Goal: Use online tool/utility

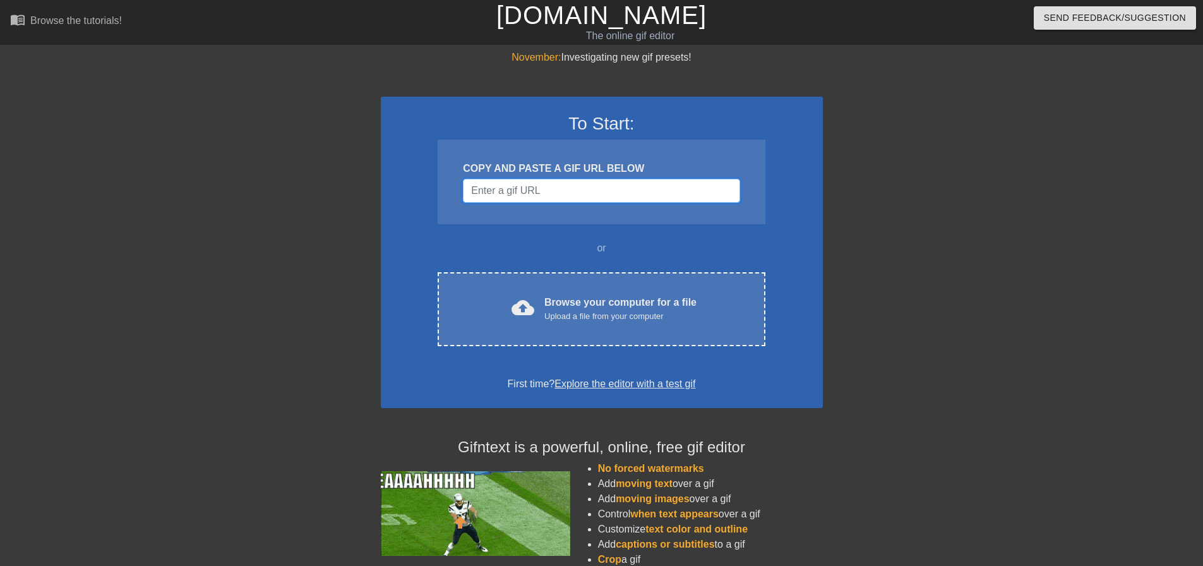
click at [554, 188] on input "Username" at bounding box center [601, 191] width 276 height 24
paste input "[URL][DOMAIN_NAME]"
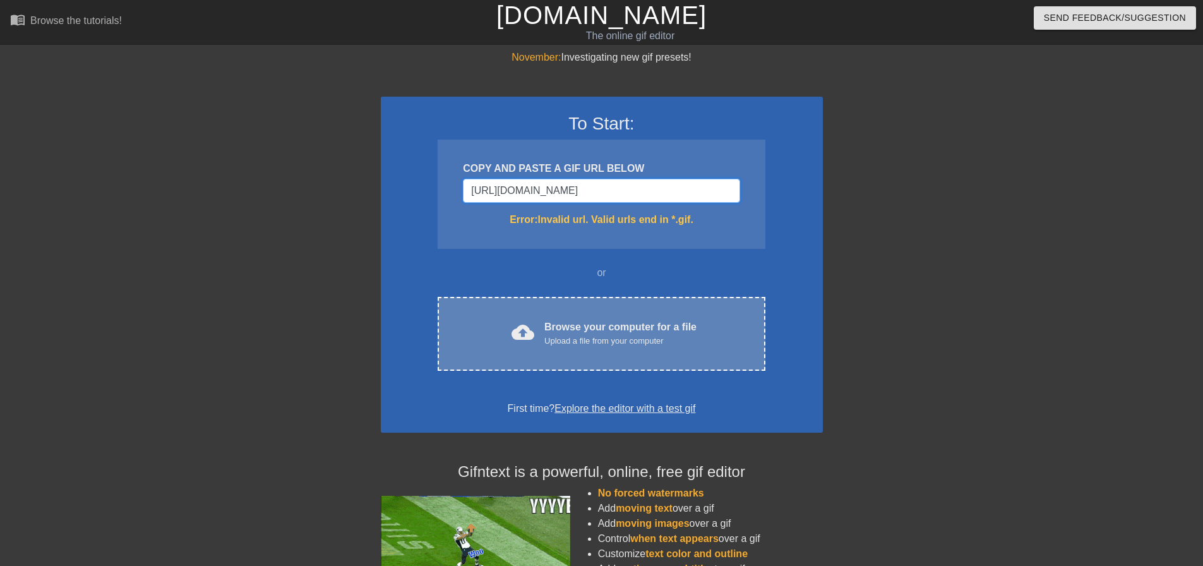
type input "[URL][DOMAIN_NAME]"
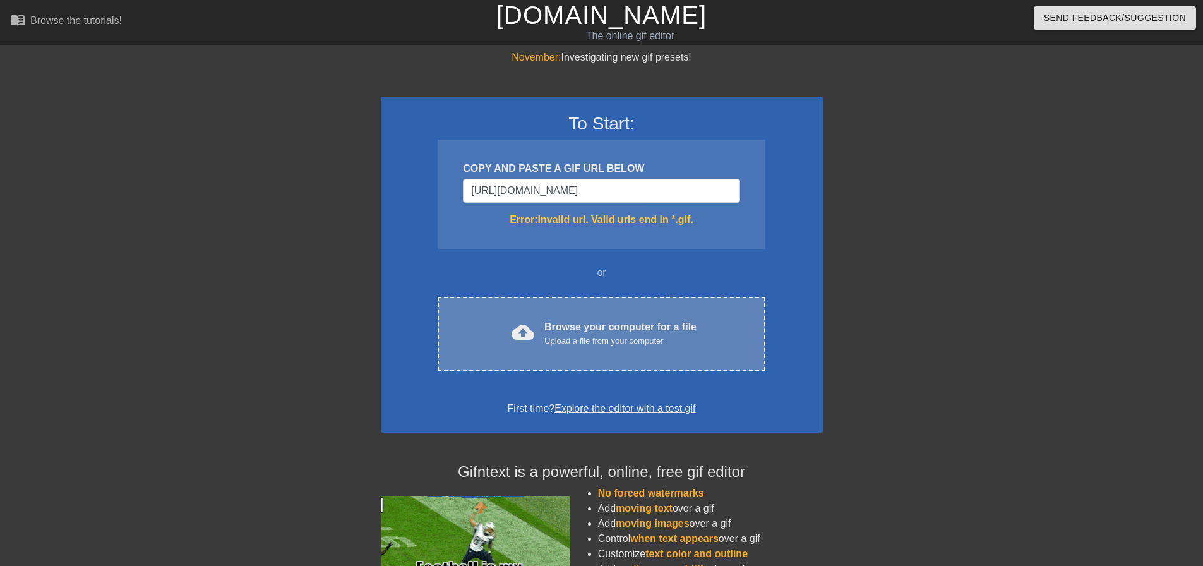
click at [647, 362] on div "cloud_upload Browse your computer for a file Upload a file from your computer C…" at bounding box center [600, 334] width 327 height 74
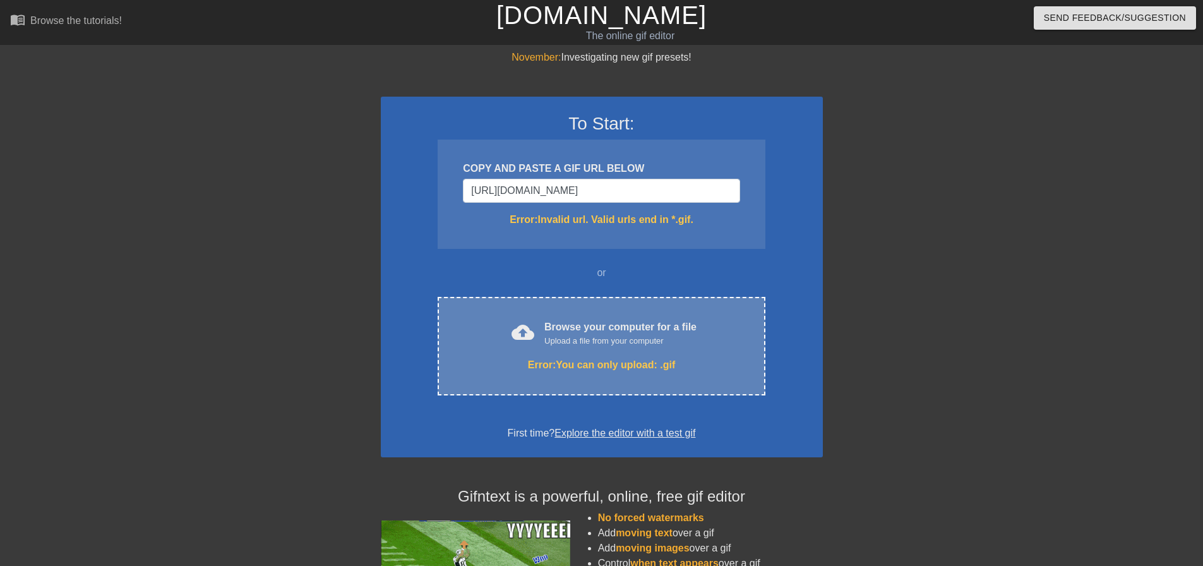
click at [679, 341] on div "Upload a file from your computer" at bounding box center [620, 341] width 152 height 13
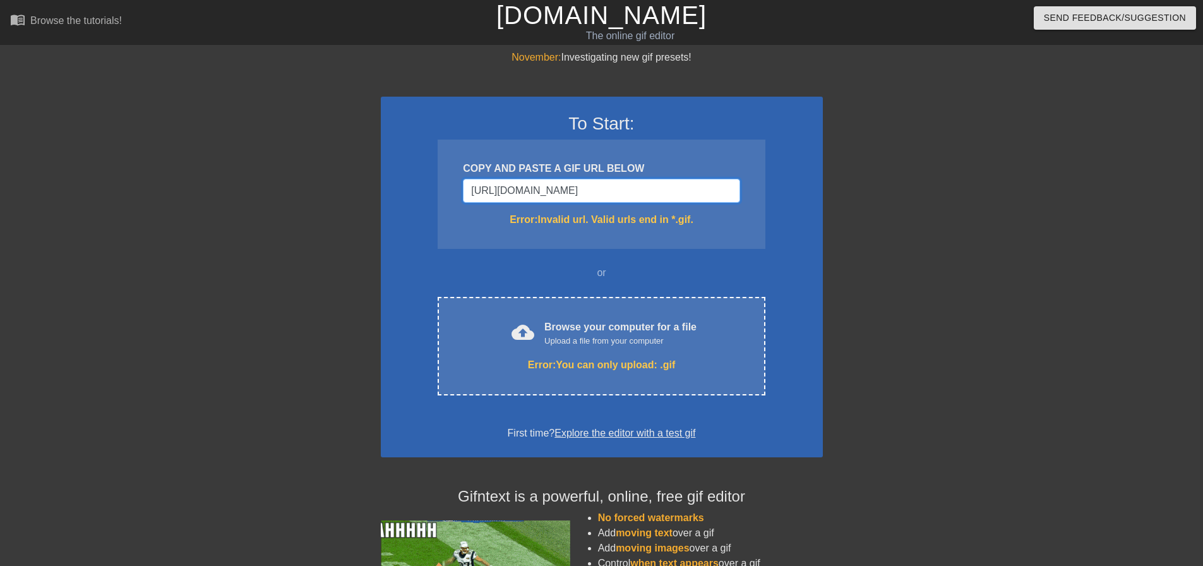
click at [649, 196] on input "[URL][DOMAIN_NAME]" at bounding box center [601, 191] width 276 height 24
click at [656, 221] on div "Error: Invalid url. Valid urls end in *.gif." at bounding box center [601, 219] width 276 height 15
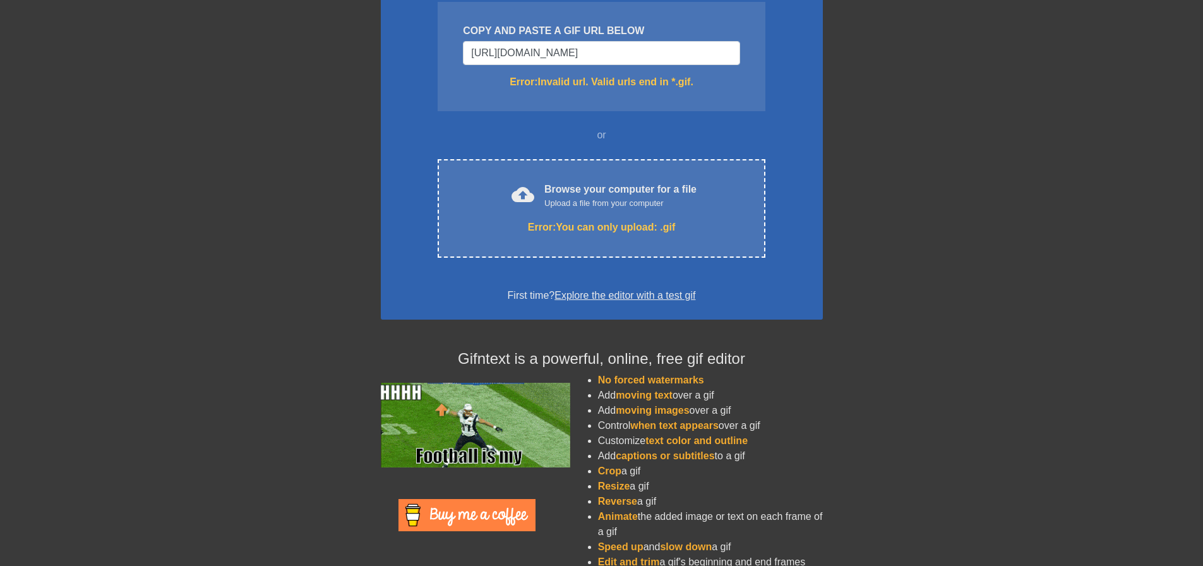
scroll to position [157, 0]
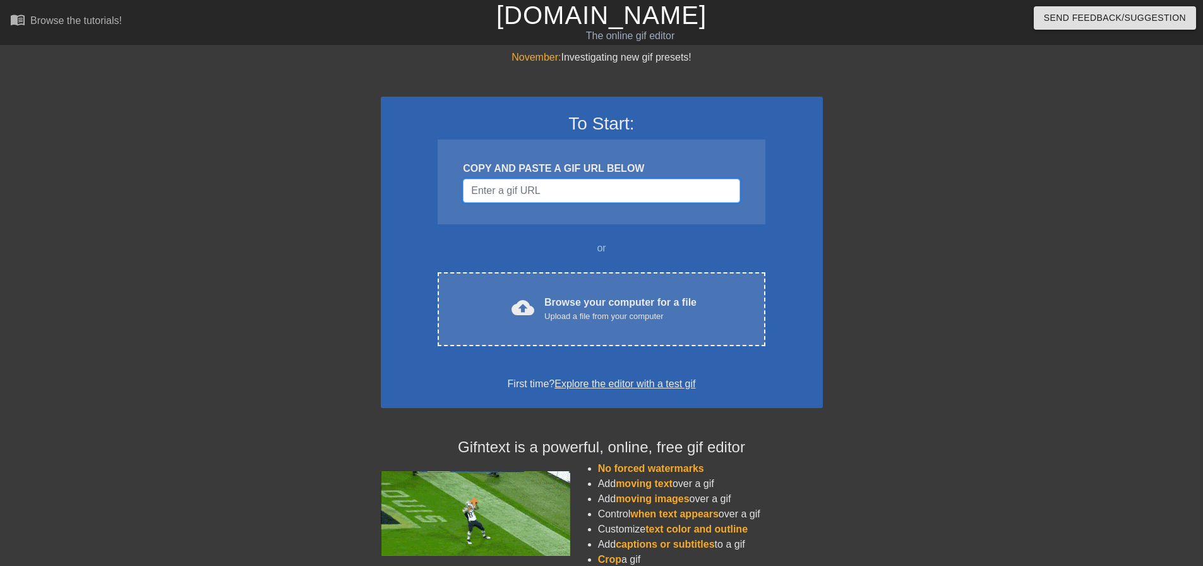
click at [564, 186] on input "Username" at bounding box center [601, 191] width 276 height 24
paste input "[URL][DOMAIN_NAME]"
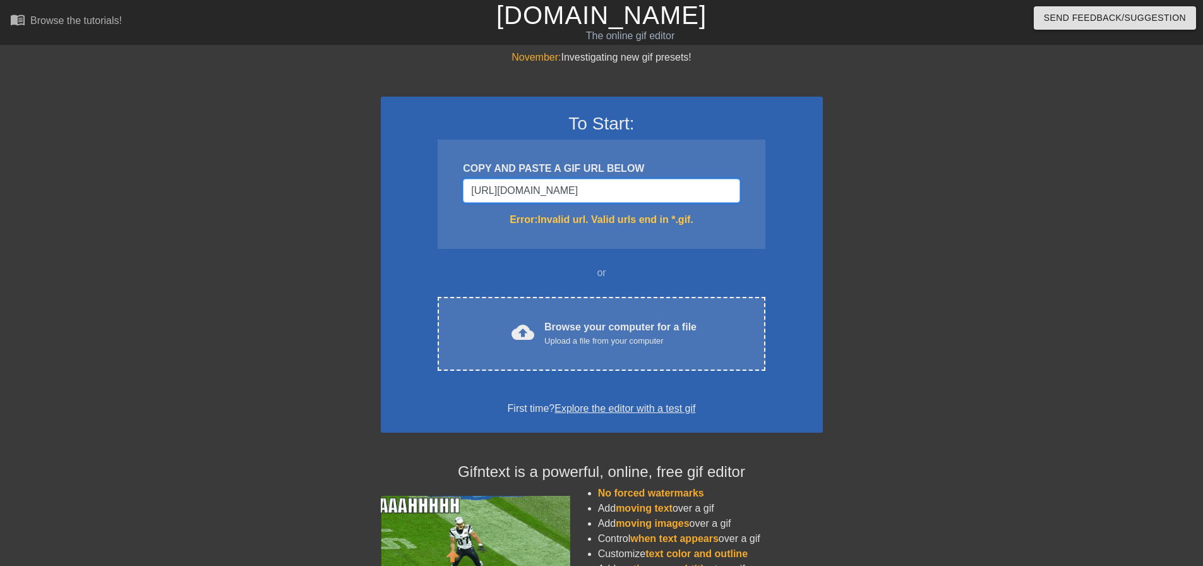
type input "[URL][DOMAIN_NAME]"
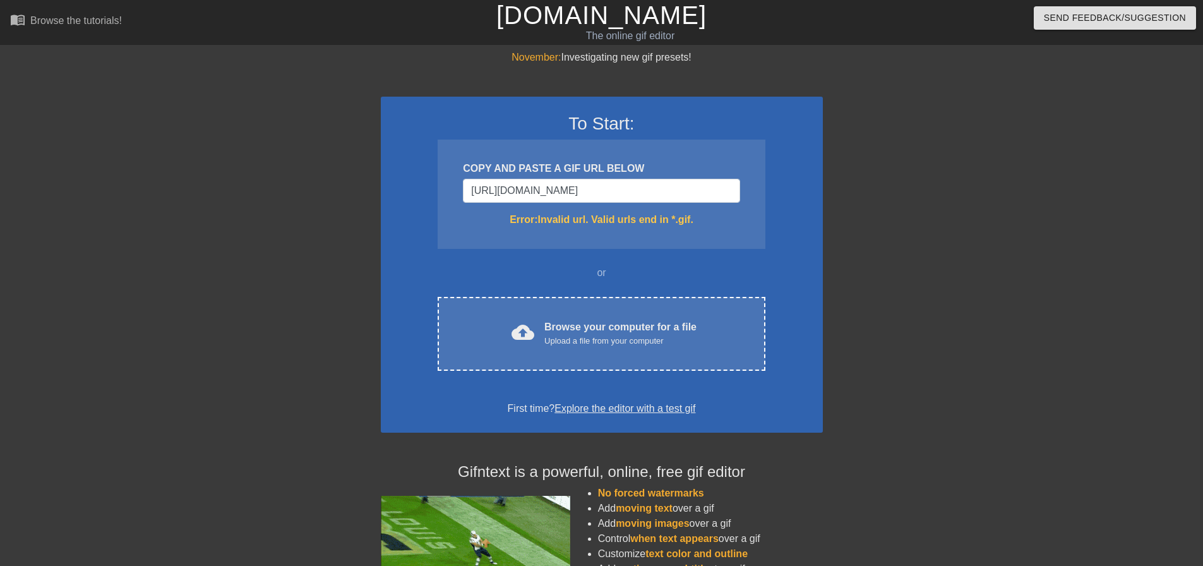
click at [581, 213] on div "Error: Invalid url. Valid urls end in *.gif." at bounding box center [601, 219] width 276 height 15
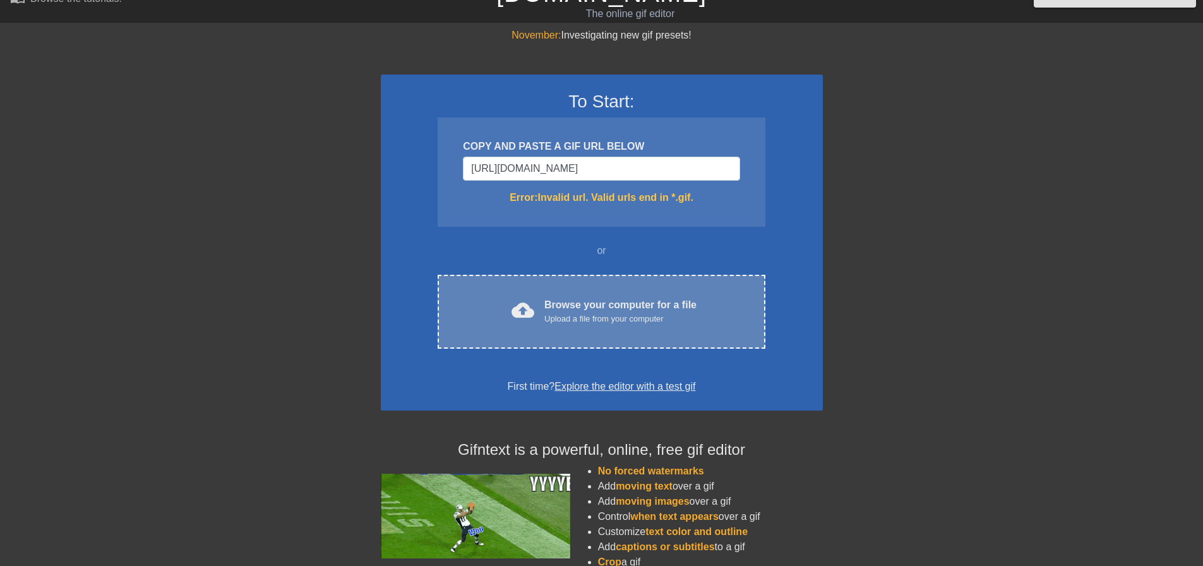
scroll to position [126, 0]
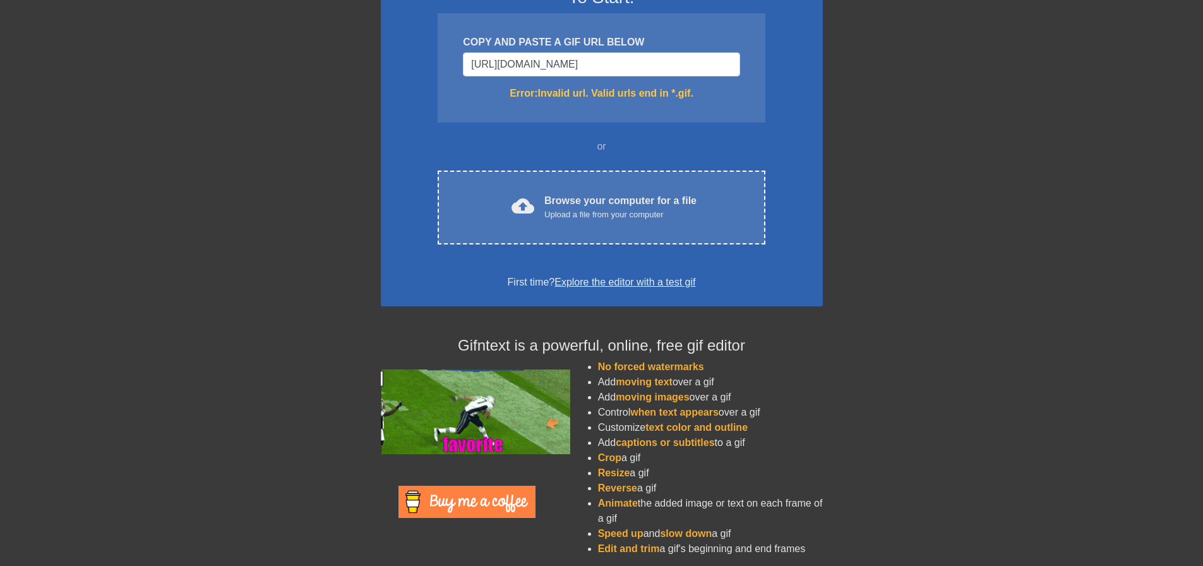
click at [591, 284] on link "Explore the editor with a test gif" at bounding box center [624, 281] width 141 height 11
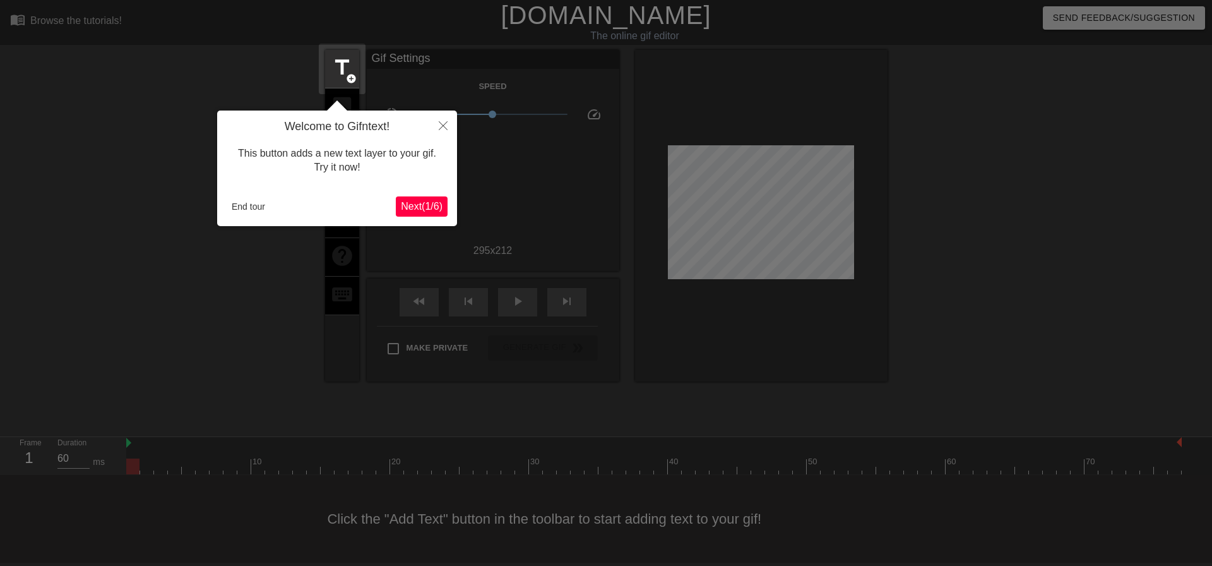
click at [609, 160] on div at bounding box center [606, 283] width 1212 height 566
click at [444, 137] on button "Close" at bounding box center [443, 124] width 28 height 29
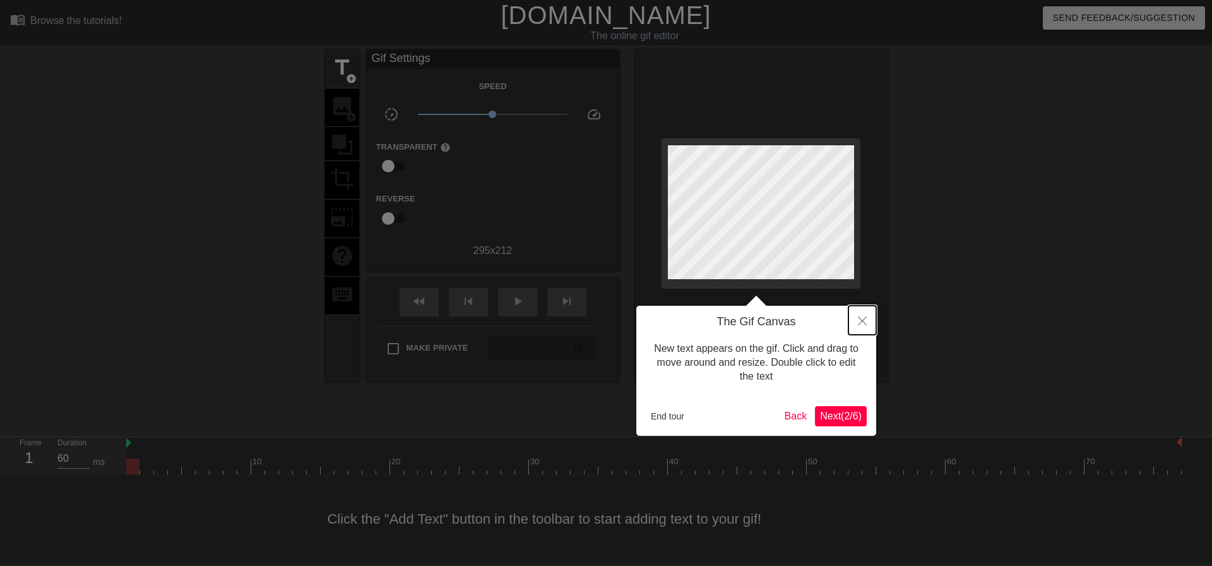
click at [864, 316] on button "Close" at bounding box center [862, 320] width 28 height 29
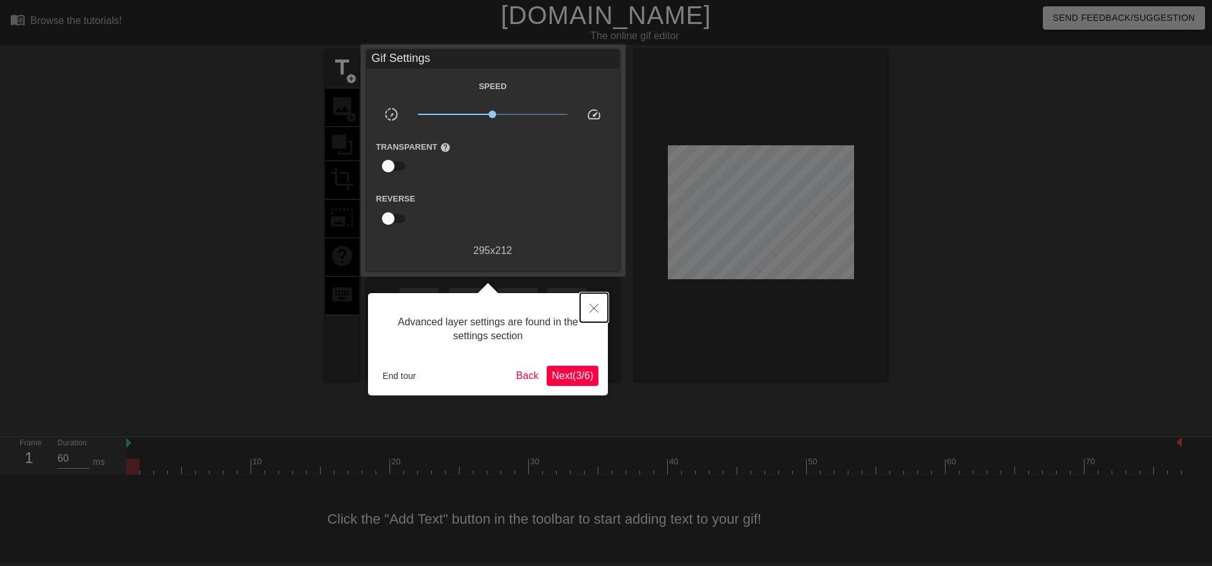
click at [601, 311] on button "Close" at bounding box center [594, 307] width 28 height 29
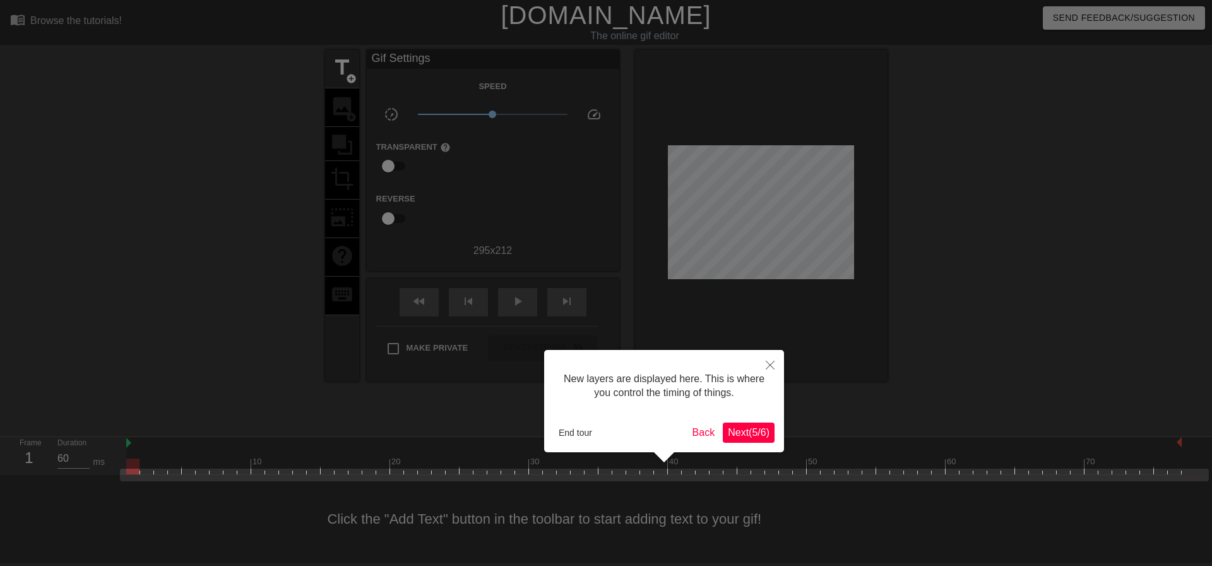
scroll to position [11, 0]
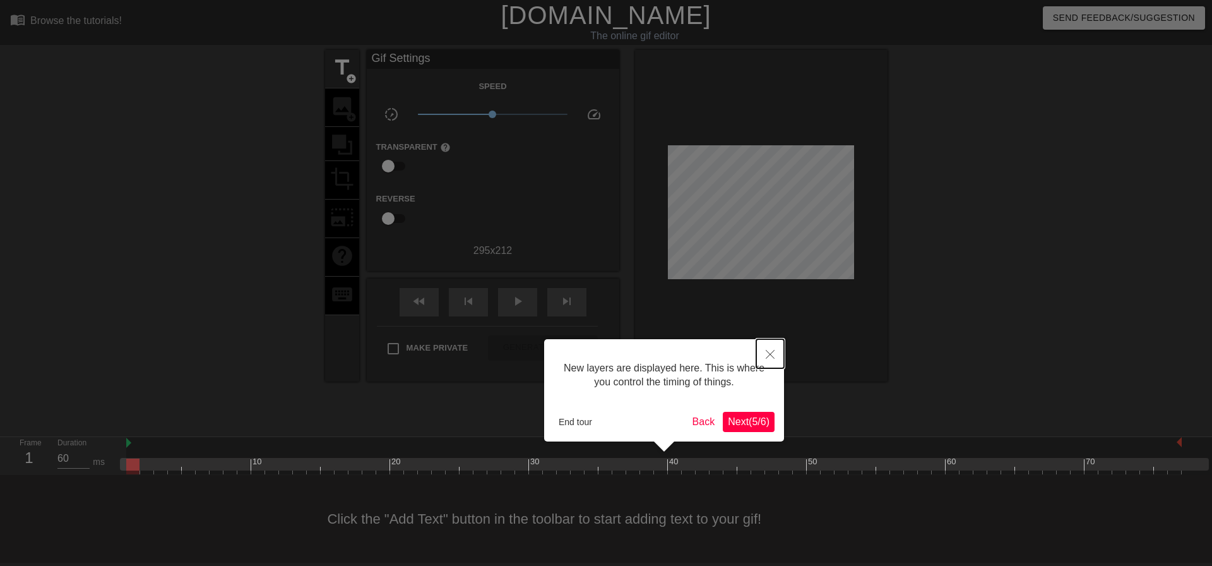
click at [773, 360] on button "Close" at bounding box center [770, 353] width 28 height 29
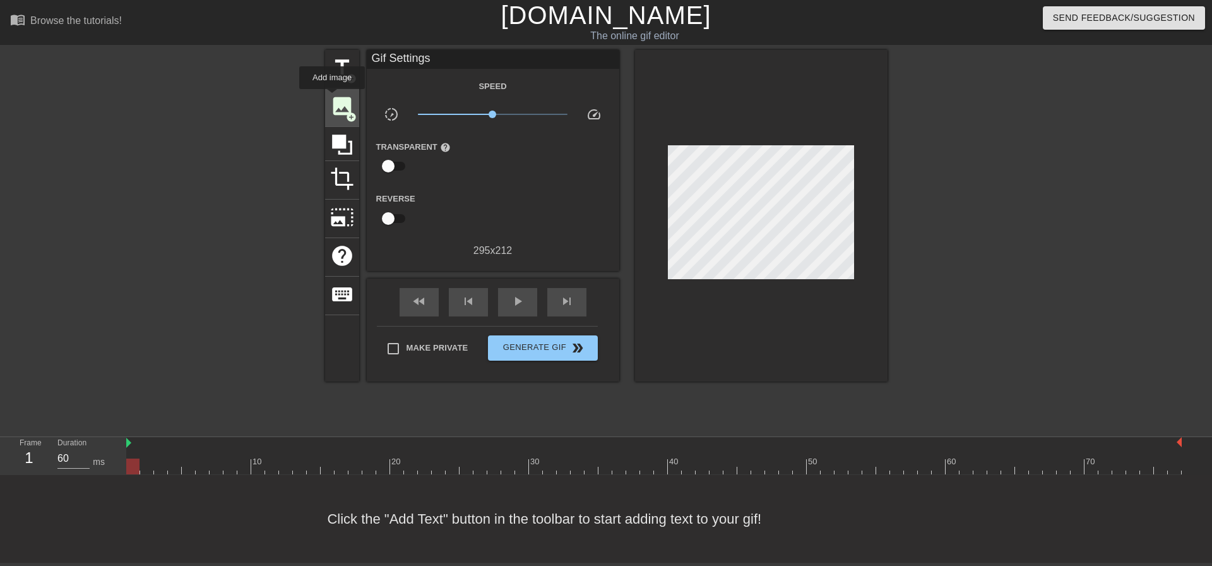
click at [333, 99] on span "image" at bounding box center [342, 106] width 24 height 24
